Goal: Information Seeking & Learning: Learn about a topic

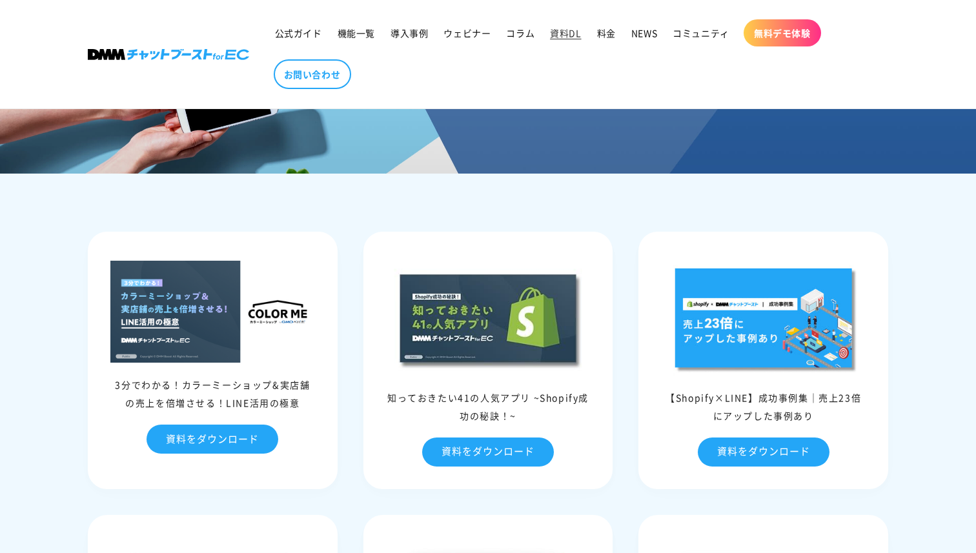
scroll to position [90, 0]
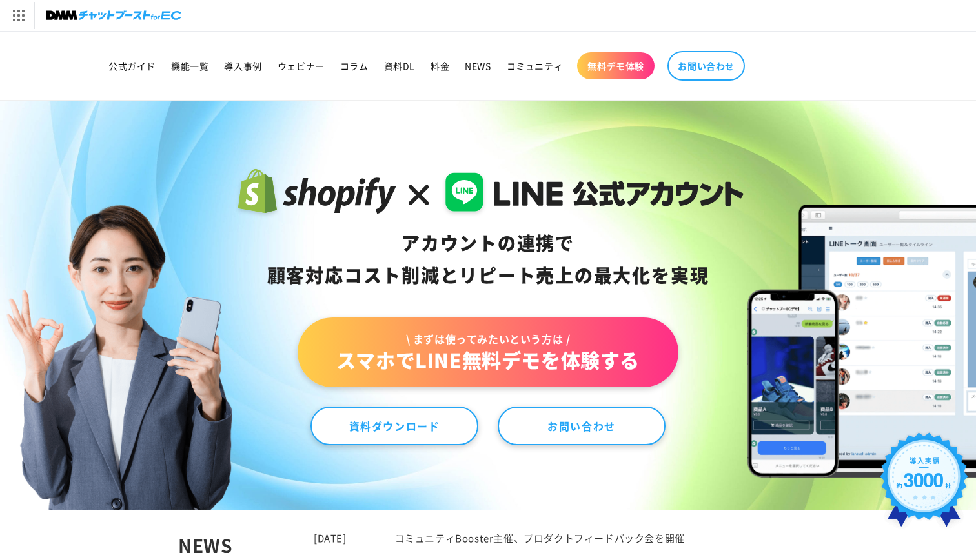
click at [429, 68] on link "料金" at bounding box center [440, 65] width 34 height 27
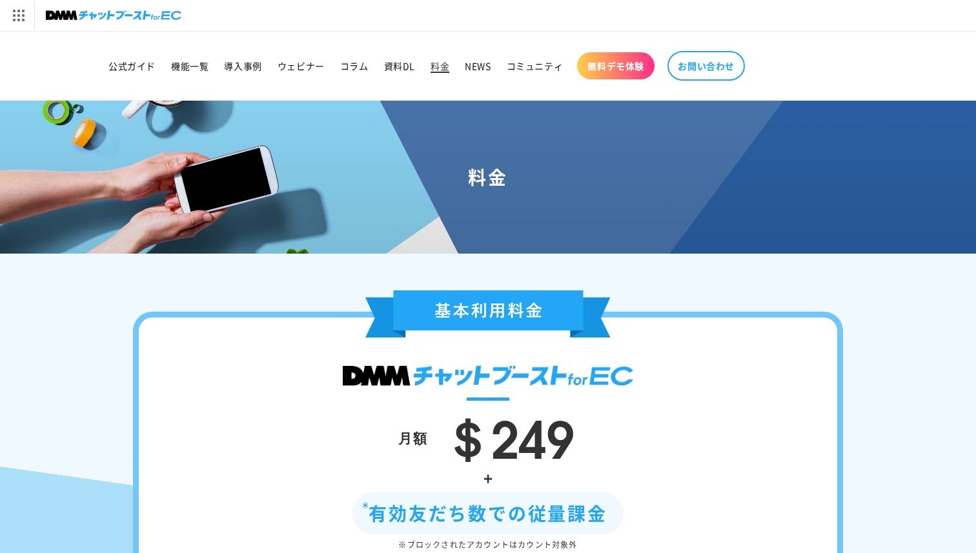
click at [435, 73] on link "料金" at bounding box center [440, 65] width 34 height 27
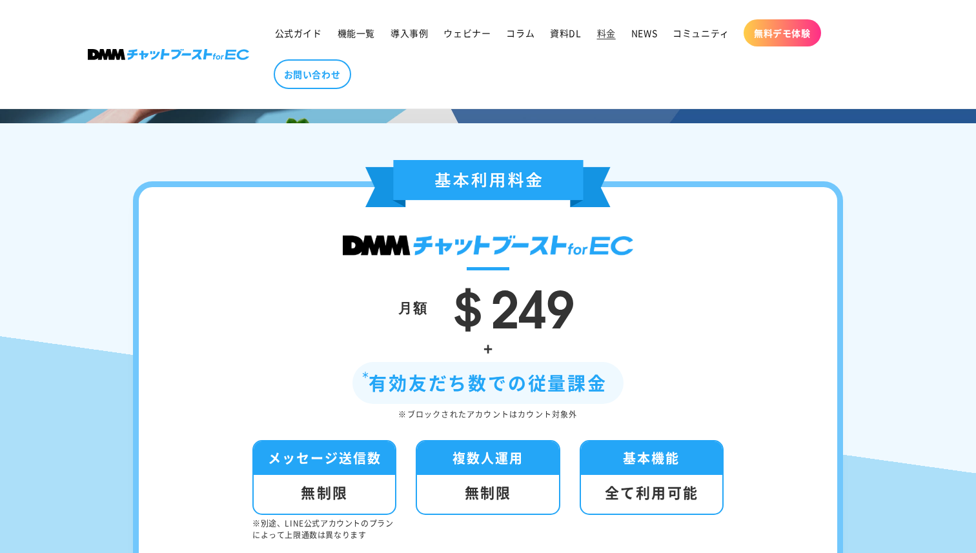
scroll to position [169, 0]
